Goal: Find specific page/section: Go to known website

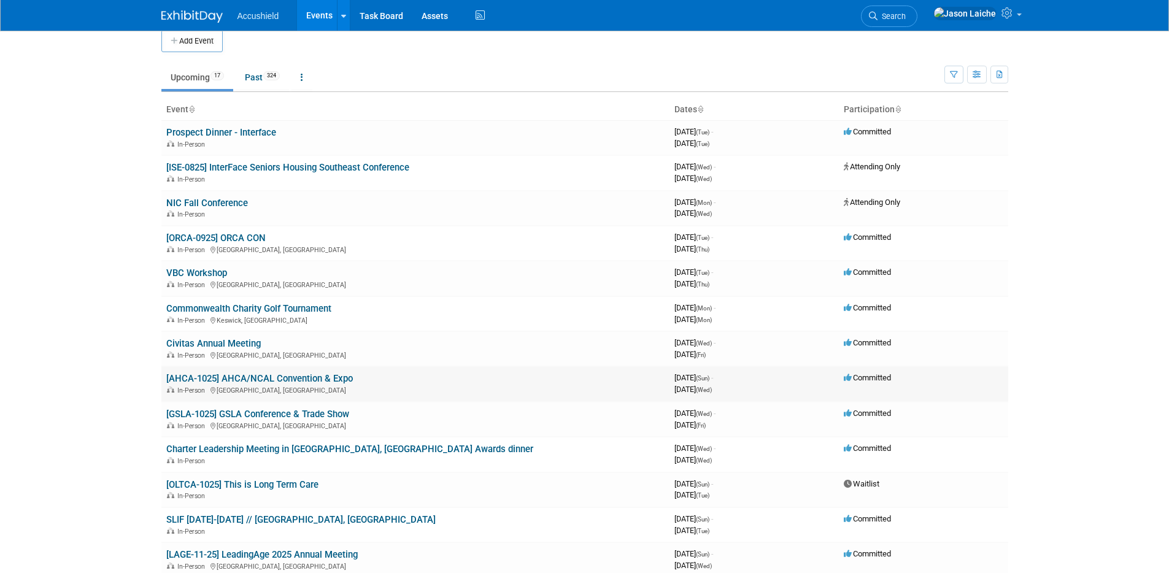
scroll to position [15, 0]
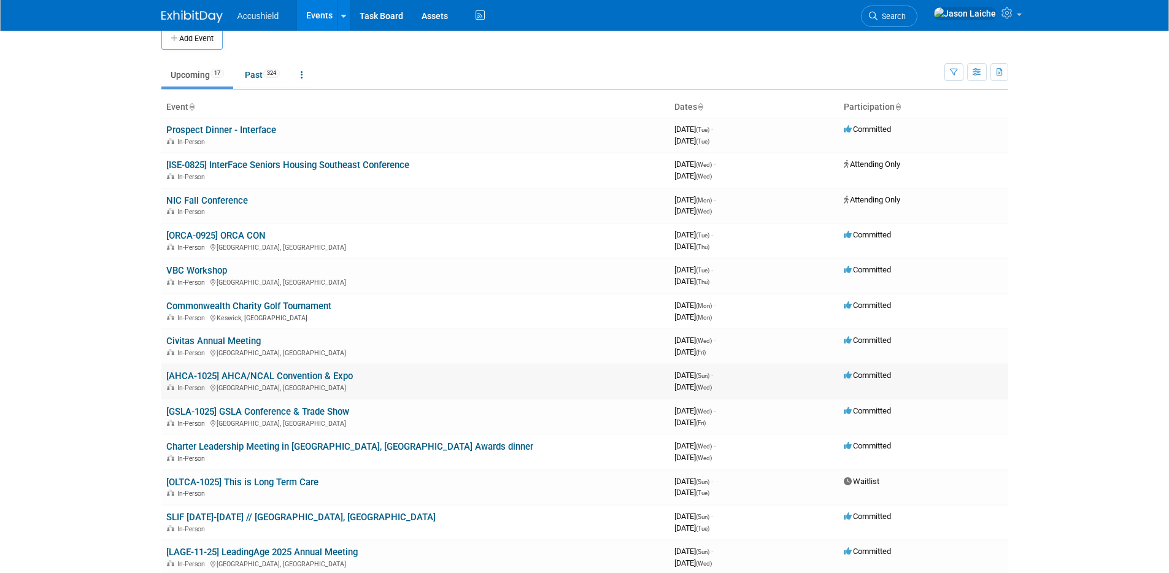
click at [239, 375] on link "[AHCA-1025] AHCA/NCAL Convention & Expo" at bounding box center [259, 376] width 186 height 11
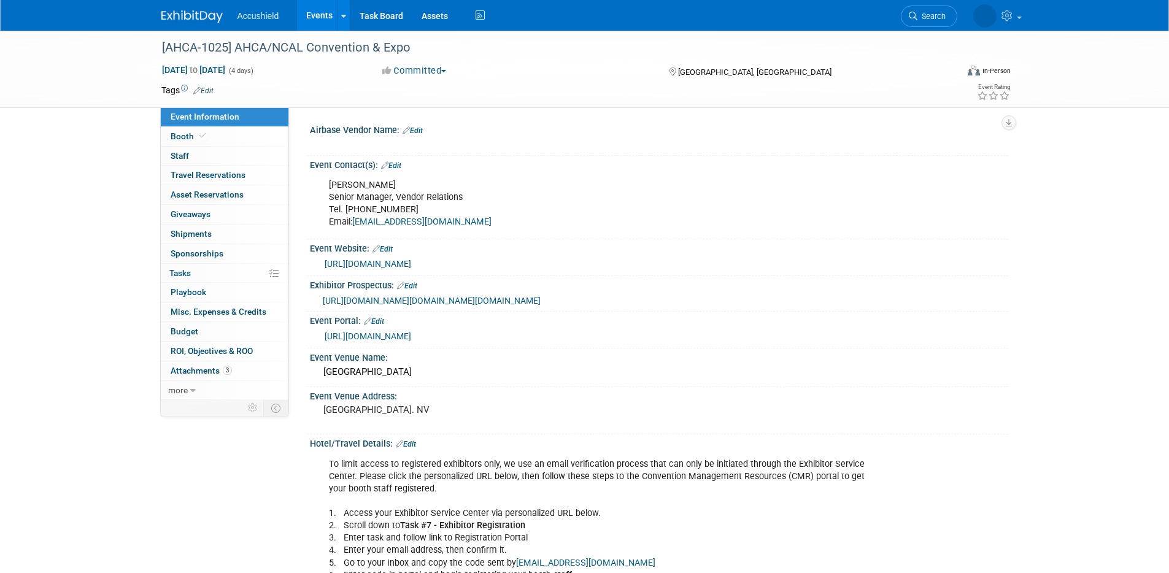
select select "Yes"
drag, startPoint x: 301, startPoint y: 48, endPoint x: 255, endPoint y: 50, distance: 46.1
click at [255, 50] on div "[AHCA-1025] AHCA/NCAL Convention & Expo" at bounding box center [548, 48] width 781 height 22
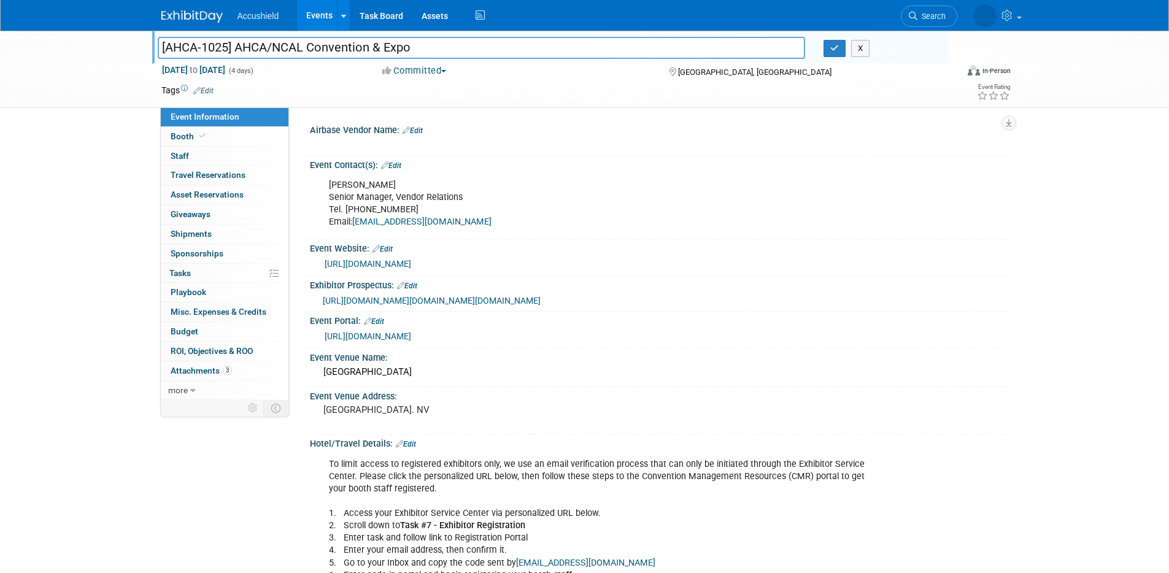
click at [400, 265] on link "[URL][DOMAIN_NAME]" at bounding box center [368, 264] width 86 height 10
